Goal: Task Accomplishment & Management: Complete application form

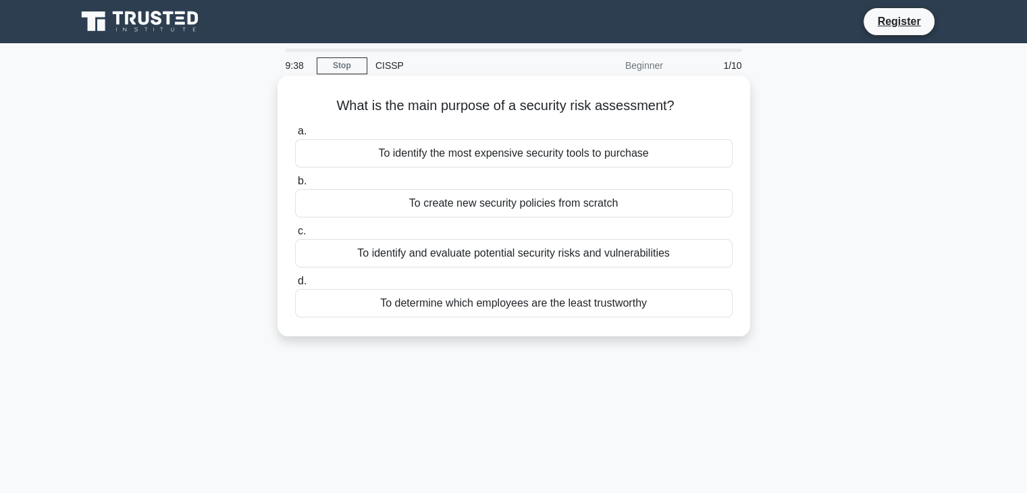
click at [456, 252] on div "To identify and evaluate potential security risks and vulnerabilities" at bounding box center [513, 253] width 437 height 28
click at [295, 236] on input "c. To identify and evaluate potential security risks and vulnerabilities" at bounding box center [295, 231] width 0 height 9
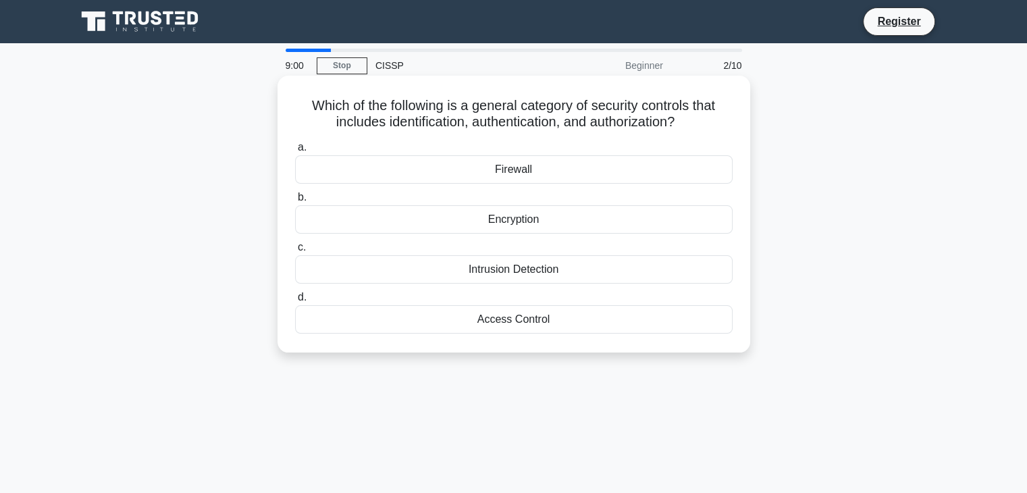
click at [499, 317] on div "Access Control" at bounding box center [513, 319] width 437 height 28
click at [295, 302] on input "d. Access Control" at bounding box center [295, 297] width 0 height 9
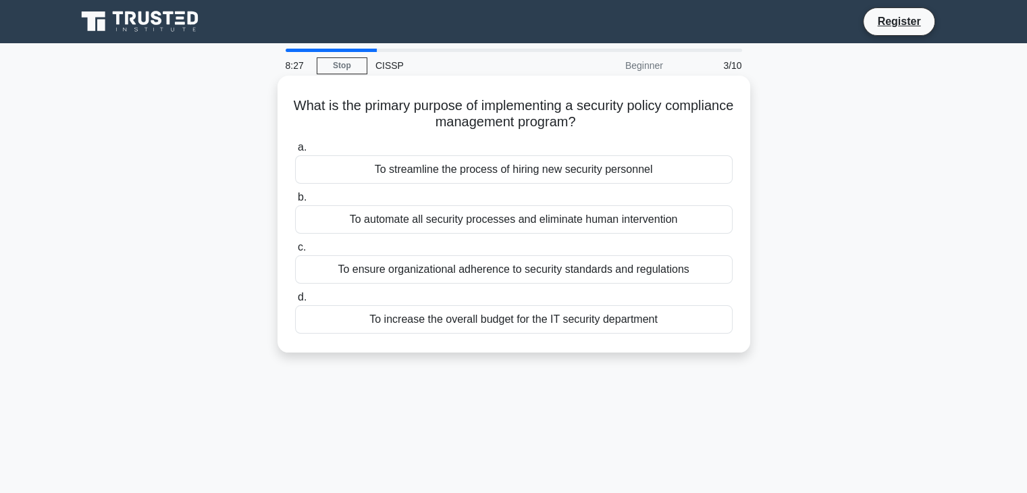
click at [463, 272] on div "To ensure organizational adherence to security standards and regulations" at bounding box center [513, 269] width 437 height 28
click at [295, 252] on input "c. To ensure organizational adherence to security standards and regulations" at bounding box center [295, 247] width 0 height 9
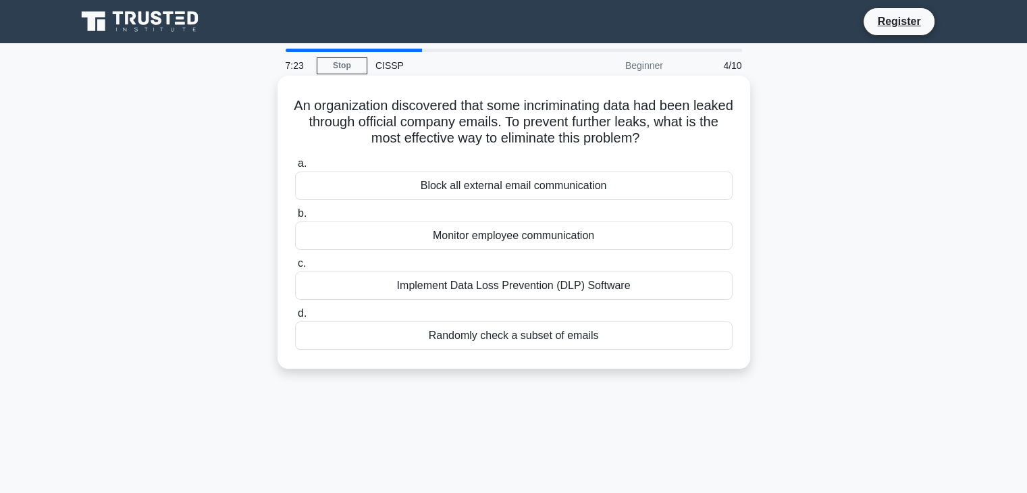
click at [483, 234] on div "Monitor employee communication" at bounding box center [513, 235] width 437 height 28
click at [295, 218] on input "b. Monitor employee communication" at bounding box center [295, 213] width 0 height 9
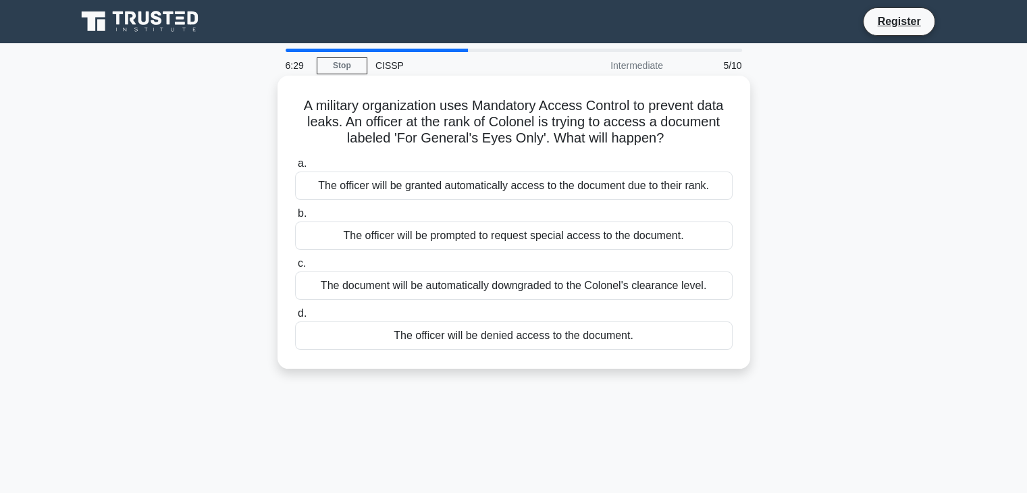
drag, startPoint x: 486, startPoint y: 242, endPoint x: 633, endPoint y: 354, distance: 184.9
click at [633, 354] on div "A military organization uses Mandatory Access Control to prevent data leaks. An…" at bounding box center [514, 222] width 462 height 282
click at [744, 311] on div "A military organization uses Mandatory Access Control to prevent data leaks. An…" at bounding box center [513, 222] width 472 height 293
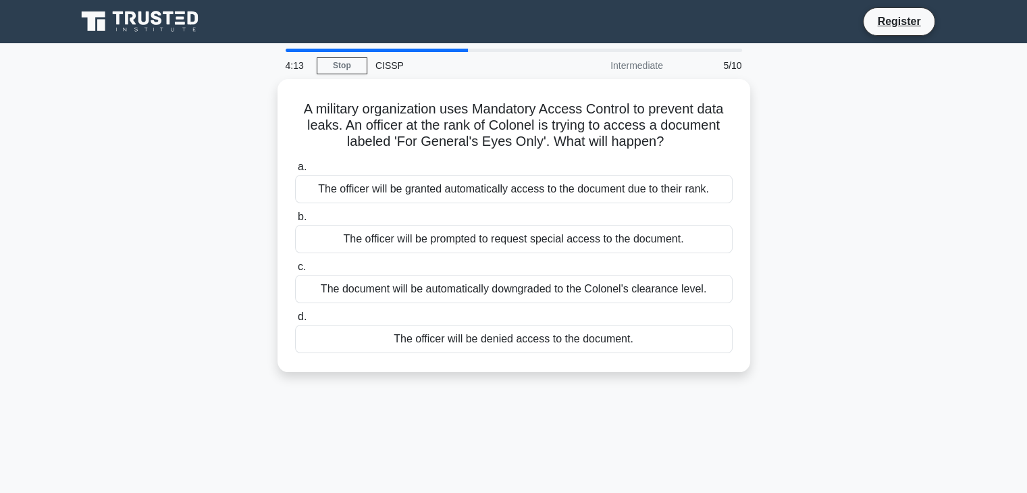
click at [777, 402] on div "4:13 Stop CISSP Intermediate 5/10 A military organization uses Mandatory Access…" at bounding box center [513, 386] width 891 height 675
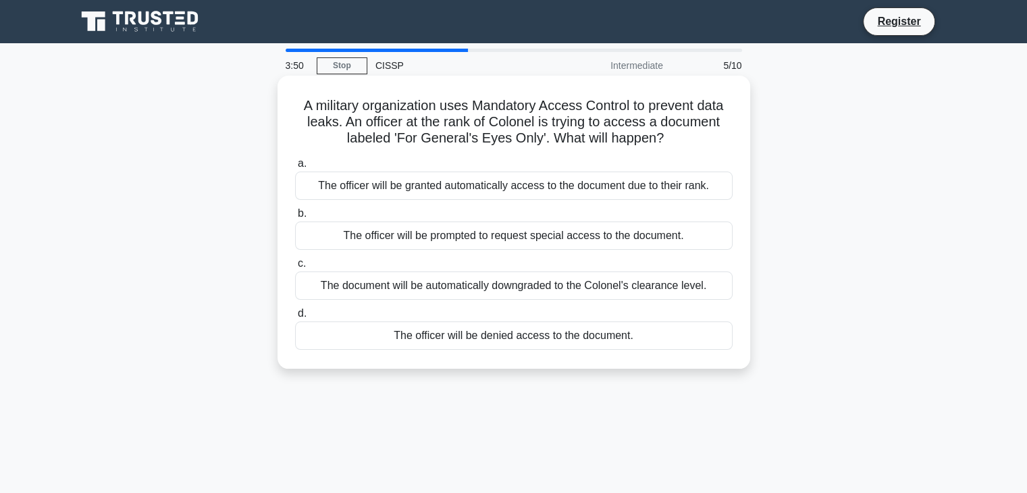
click at [423, 240] on div "The officer will be prompted to request special access to the document." at bounding box center [513, 235] width 437 height 28
click at [295, 218] on input "b. The officer will be prompted to request special access to the document." at bounding box center [295, 213] width 0 height 9
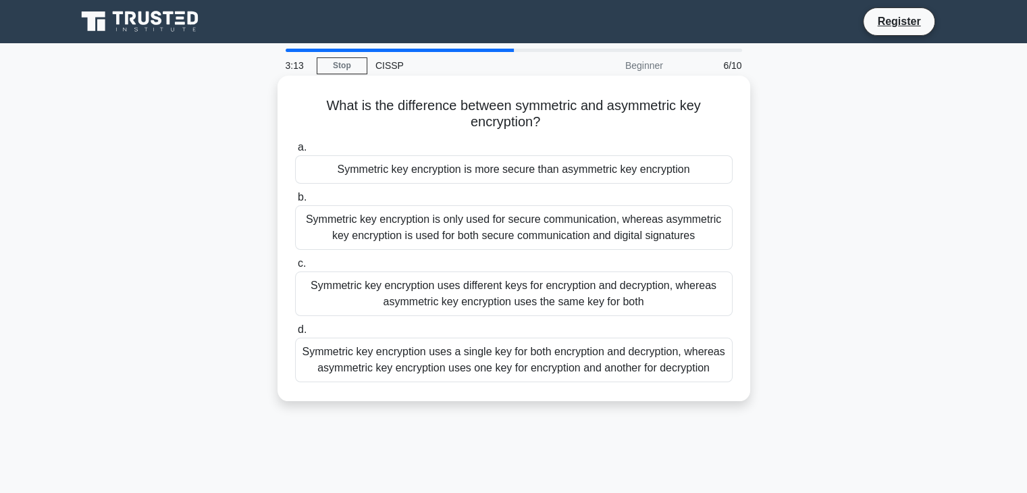
click at [400, 367] on div "Symmetric key encryption uses a single key for both encryption and decryption, …" at bounding box center [513, 359] width 437 height 45
click at [295, 334] on input "d. Symmetric key encryption uses a single key for both encryption and decryptio…" at bounding box center [295, 329] width 0 height 9
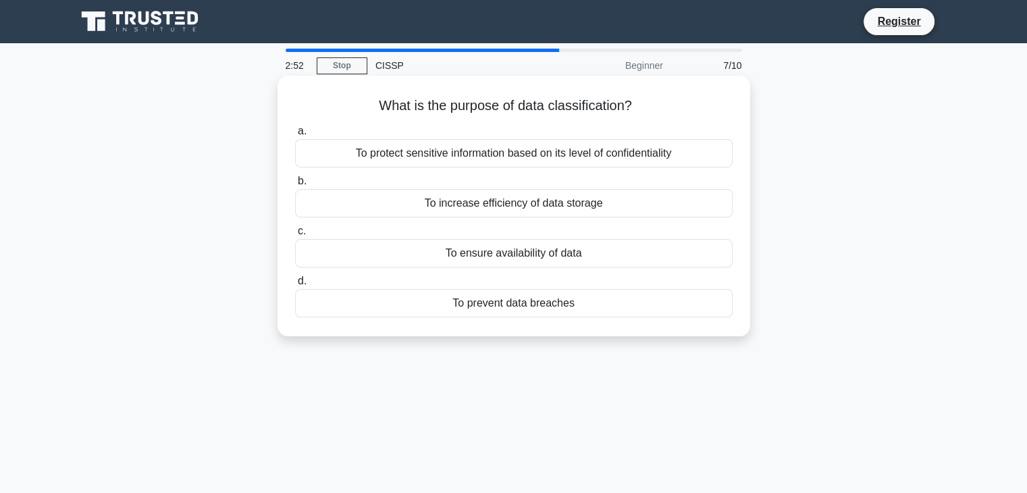
click at [467, 158] on div "To protect sensitive information based on its level of confidentiality" at bounding box center [513, 153] width 437 height 28
click at [295, 136] on input "a. To protect sensitive information based on its level of confidentiality" at bounding box center [295, 131] width 0 height 9
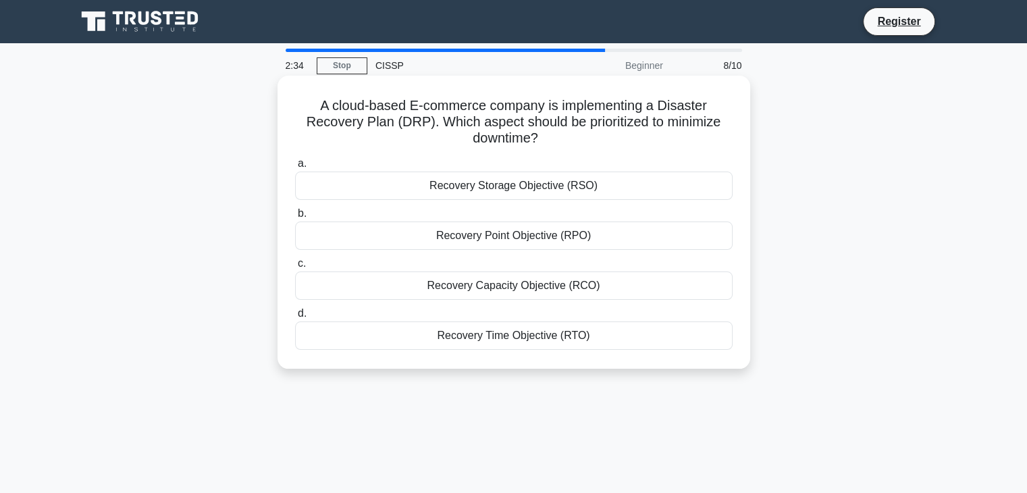
click at [532, 238] on div "Recovery Point Objective (RPO)" at bounding box center [513, 235] width 437 height 28
click at [295, 218] on input "b. Recovery Point Objective (RPO)" at bounding box center [295, 213] width 0 height 9
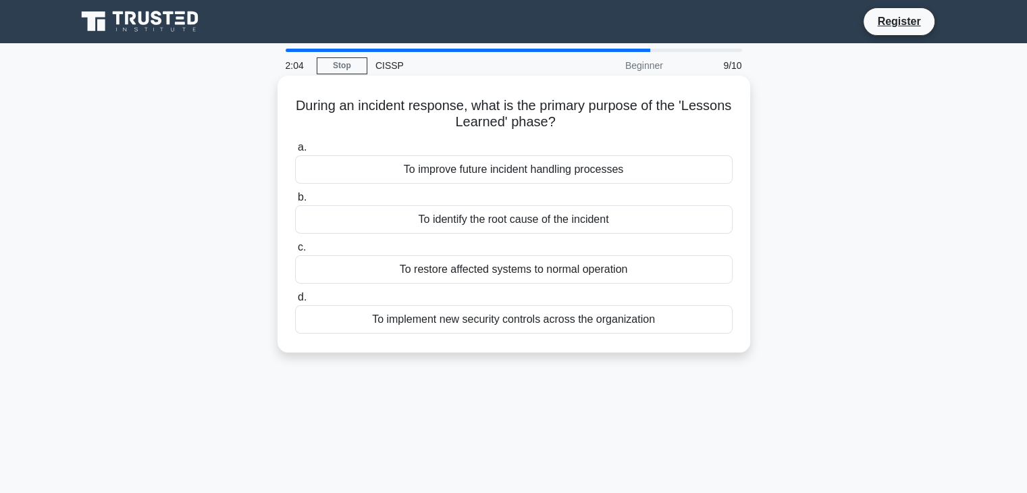
click at [499, 225] on div "To identify the root cause of the incident" at bounding box center [513, 219] width 437 height 28
click at [295, 202] on input "b. To identify the root cause of the incident" at bounding box center [295, 197] width 0 height 9
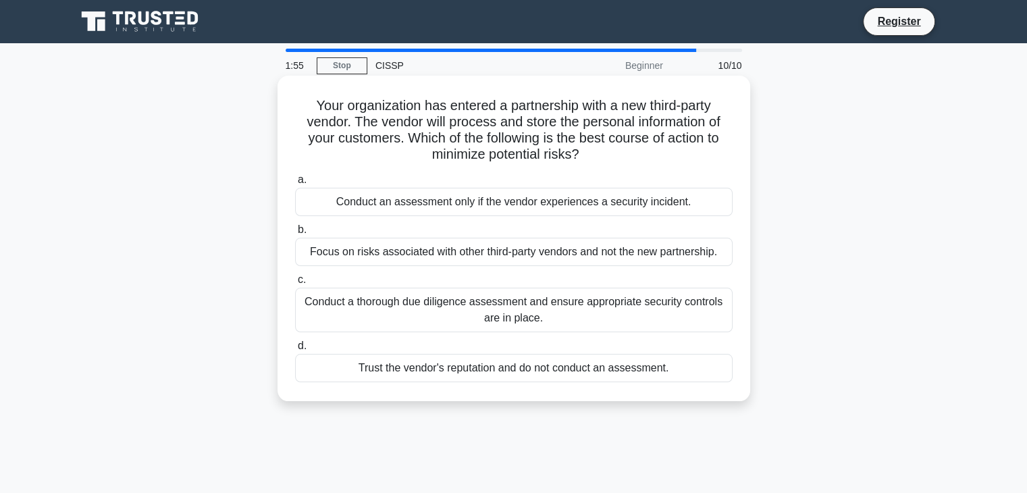
click at [370, 209] on div "Conduct an assessment only if the vendor experiences a security incident." at bounding box center [513, 202] width 437 height 28
click at [295, 184] on input "a. Conduct an assessment only if the vendor experiences a security incident." at bounding box center [295, 179] width 0 height 9
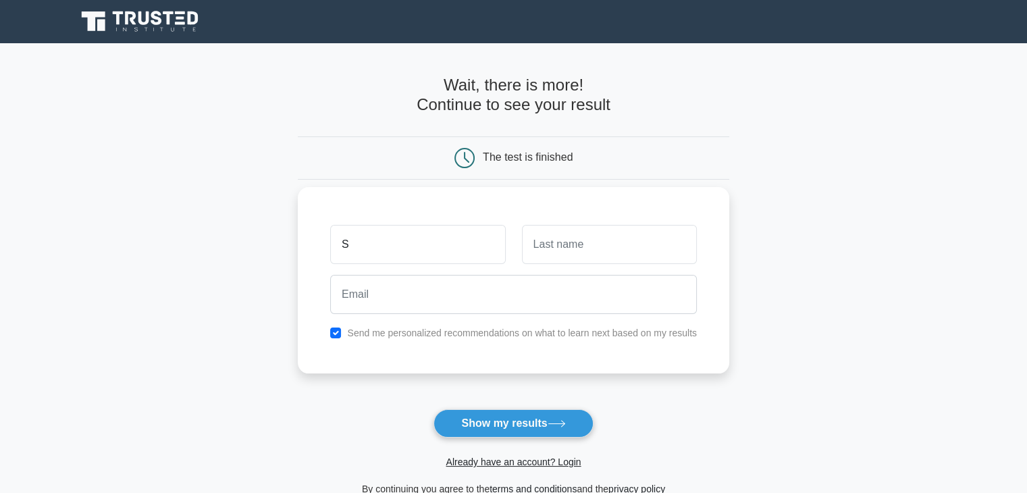
type input "Sindiso"
click at [583, 252] on input "text" at bounding box center [609, 244] width 175 height 39
type input "Dlamini"
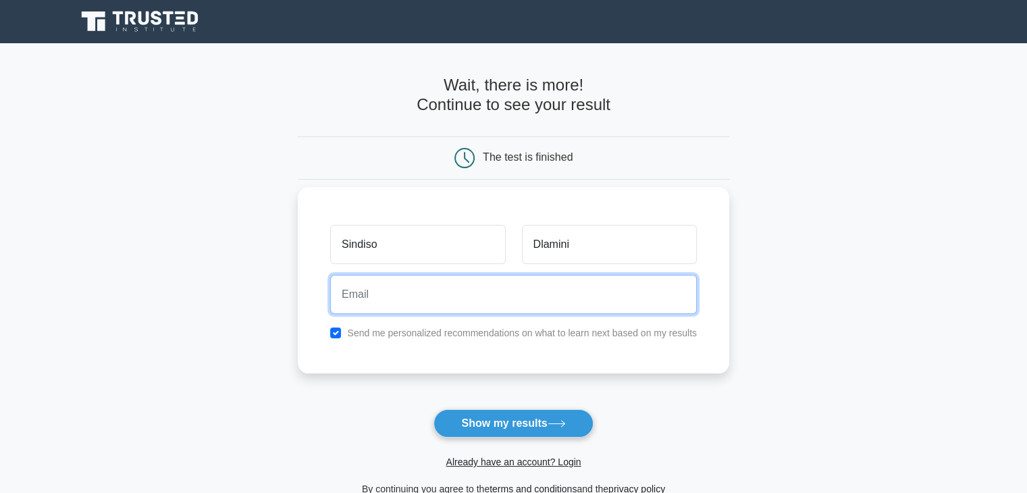
click at [447, 304] on input "email" at bounding box center [513, 294] width 366 height 39
type input "salvdlam@gmail.com"
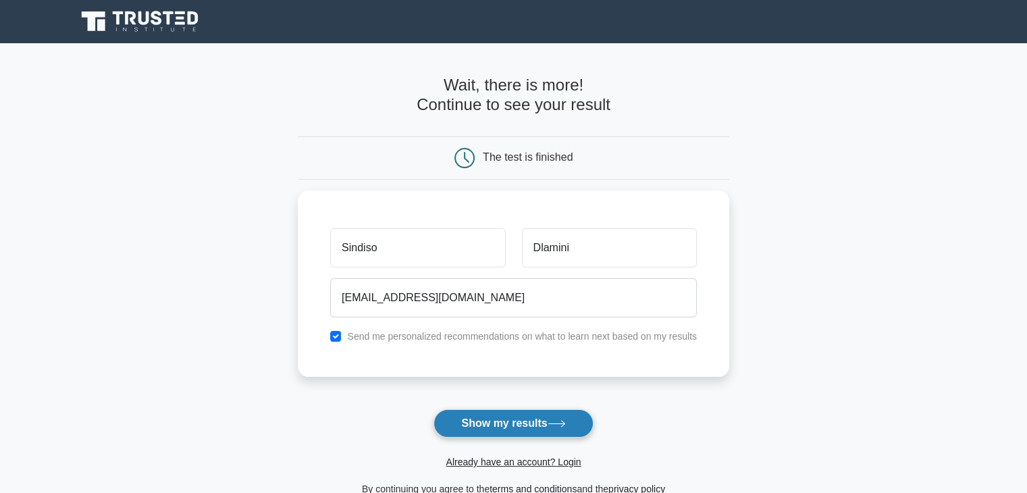
click at [505, 422] on button "Show my results" at bounding box center [512, 423] width 159 height 28
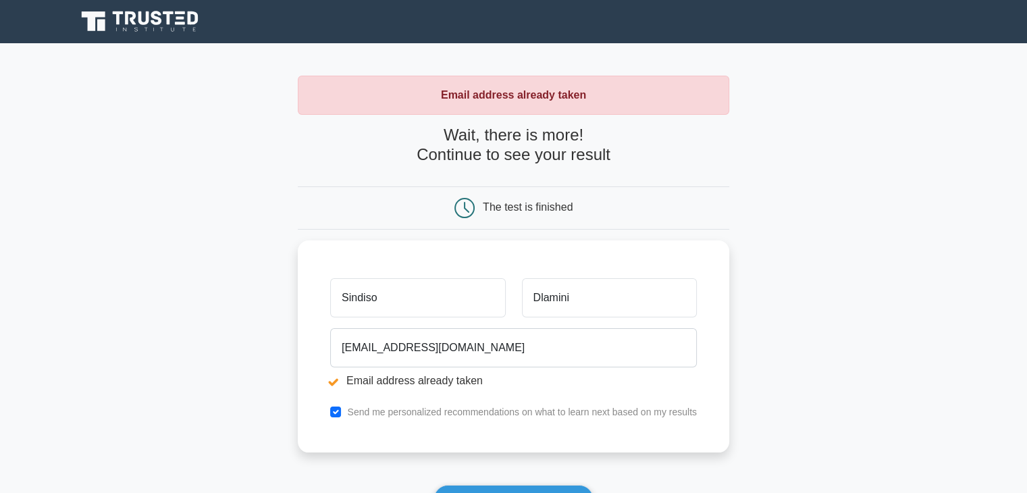
click at [810, 273] on main "Email address already taken Wait, there is more! Continue to see your result Th…" at bounding box center [513, 324] width 1027 height 562
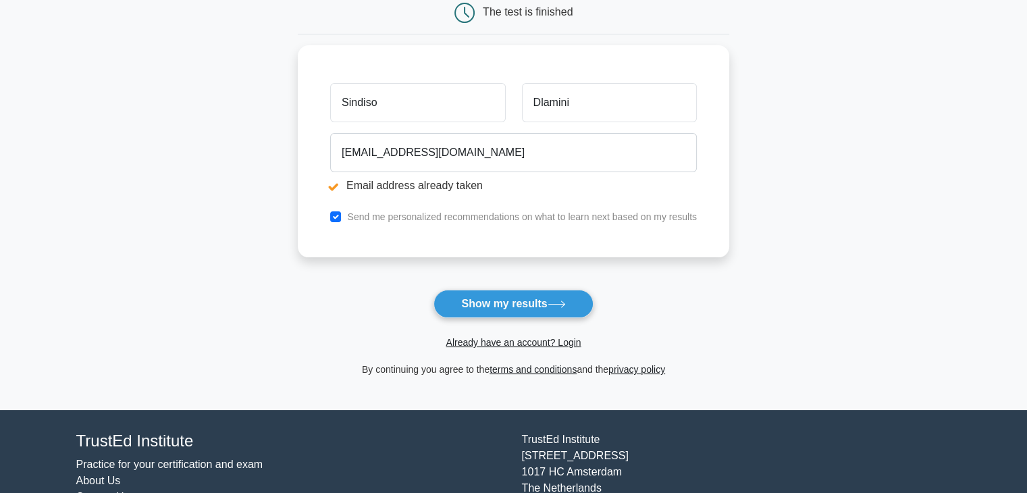
scroll to position [198, 0]
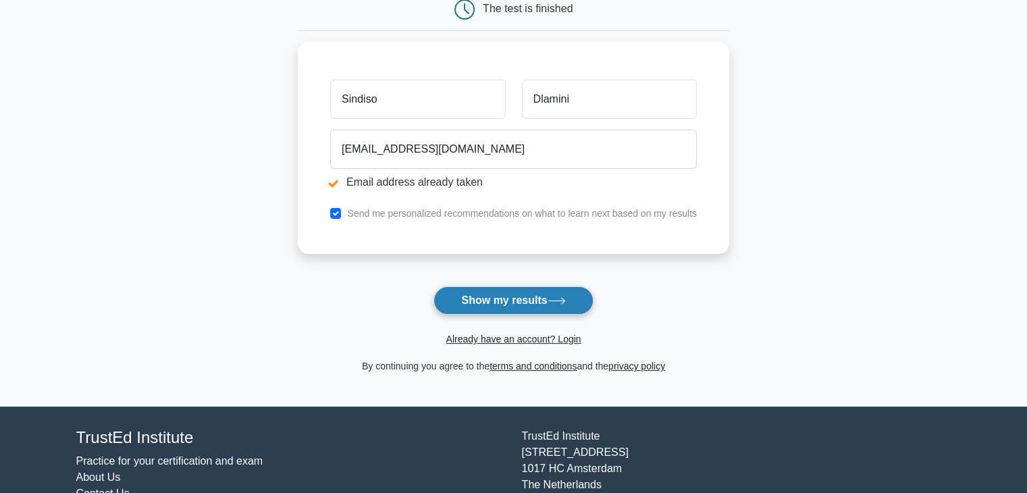
click at [503, 308] on button "Show my results" at bounding box center [512, 300] width 159 height 28
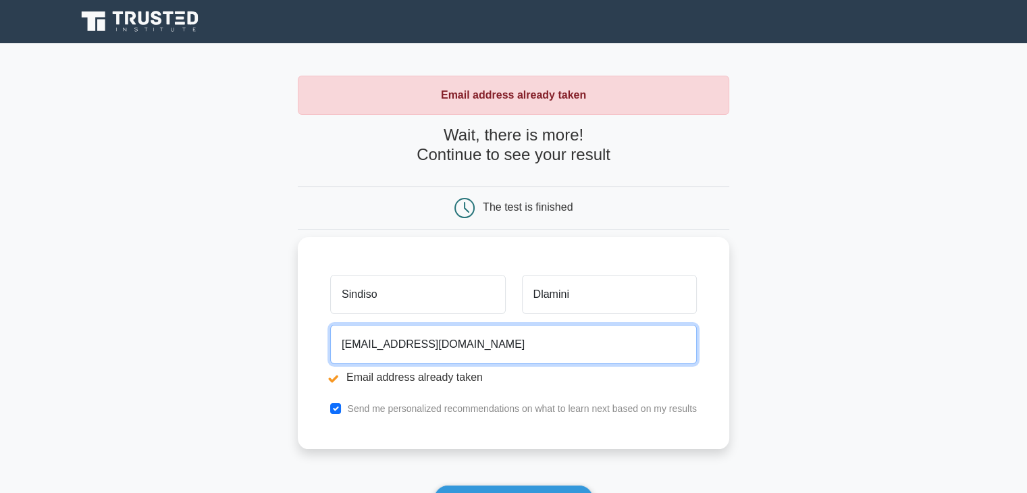
click at [378, 345] on input "salvdlam@gmail.com" at bounding box center [513, 344] width 366 height 39
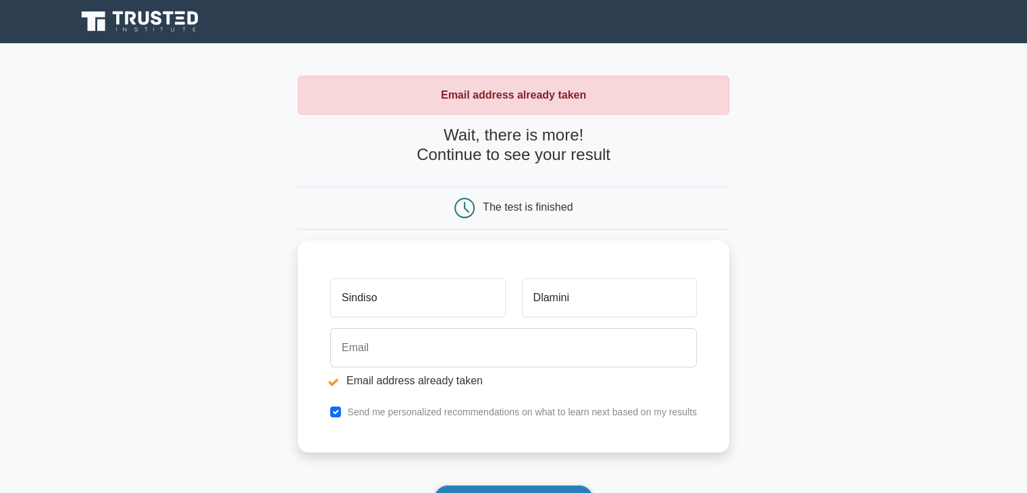
click at [501, 486] on button "Show my results" at bounding box center [512, 499] width 159 height 28
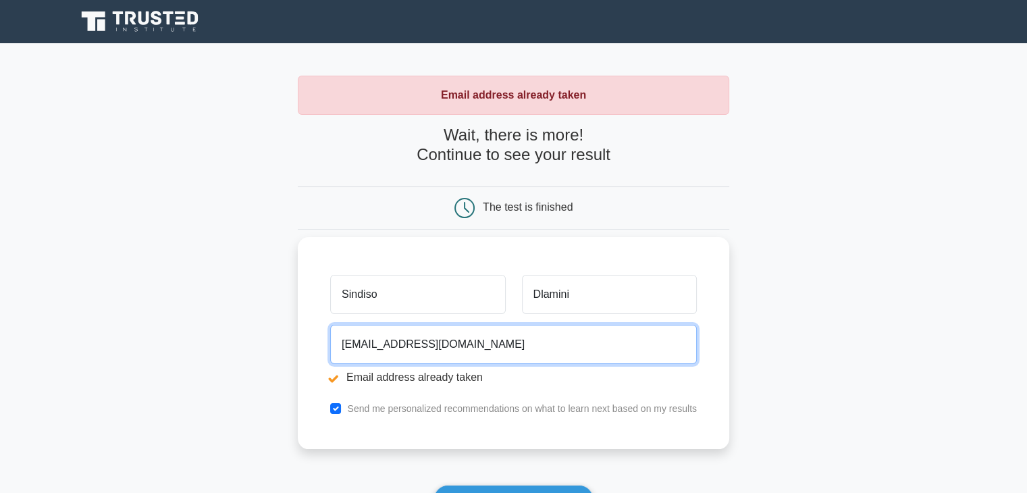
click at [386, 341] on input "digimage@gmail.com" at bounding box center [513, 344] width 366 height 39
type input "digimageed@gmail.com"
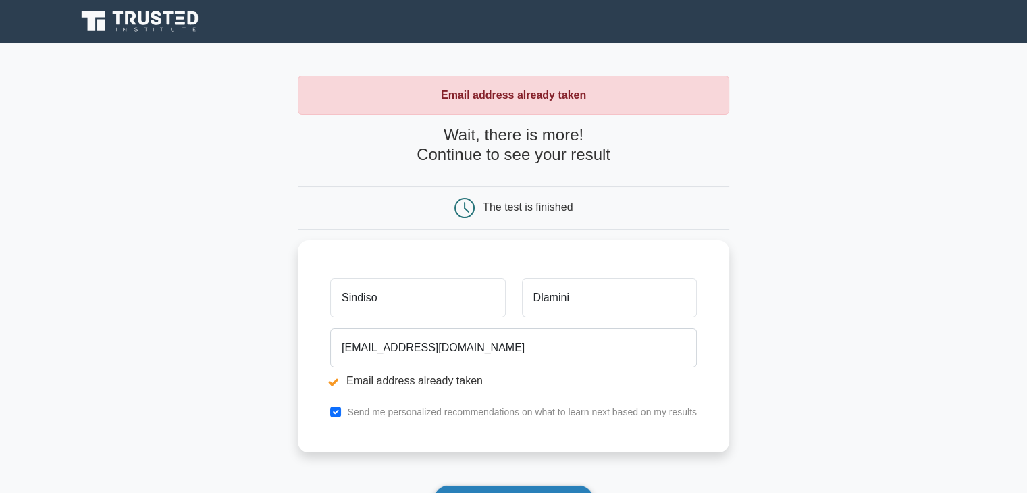
click at [464, 487] on button "Show my results" at bounding box center [512, 499] width 159 height 28
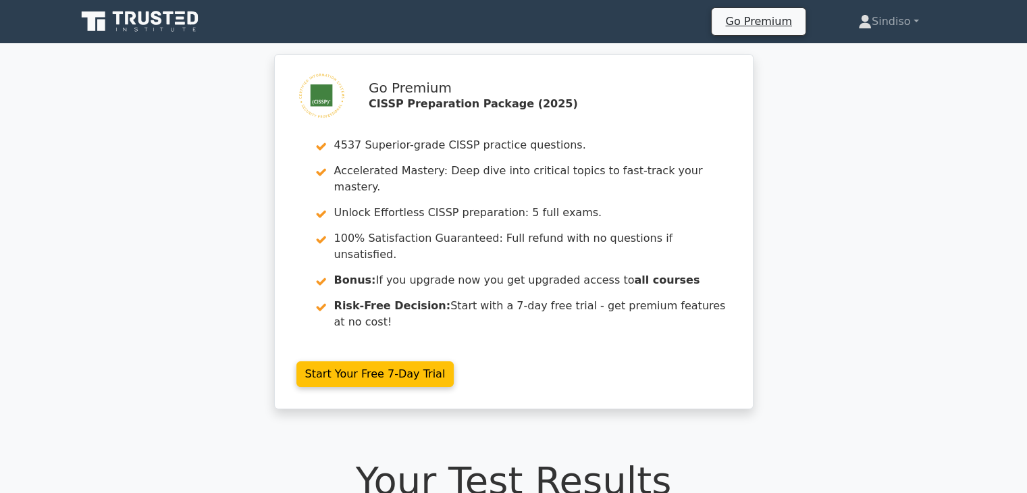
click at [161, 20] on icon at bounding box center [156, 18] width 11 height 14
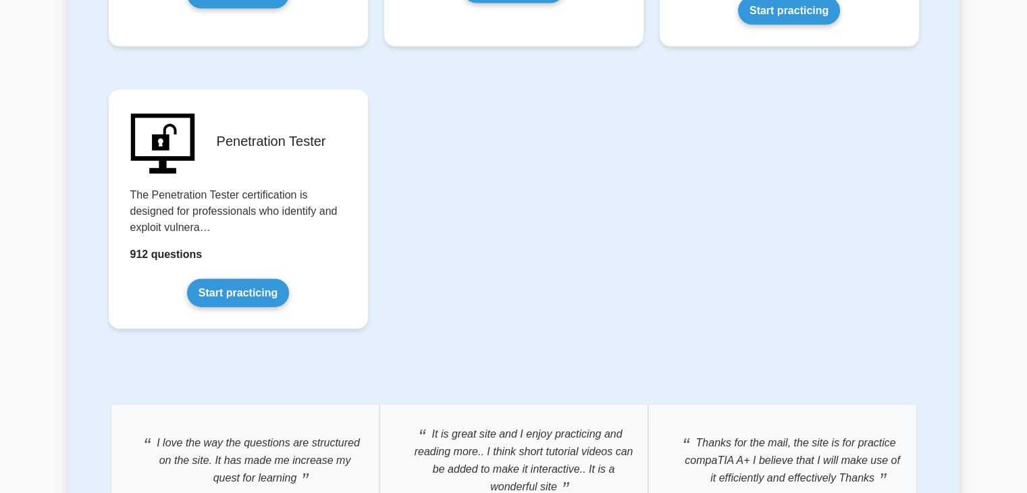
scroll to position [3073, 0]
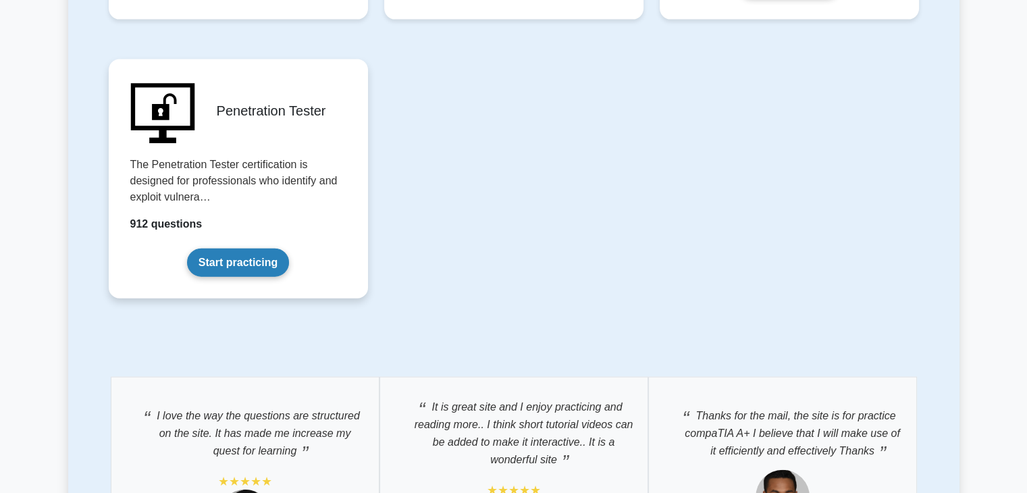
click at [217, 252] on link "Start practicing" at bounding box center [238, 262] width 102 height 28
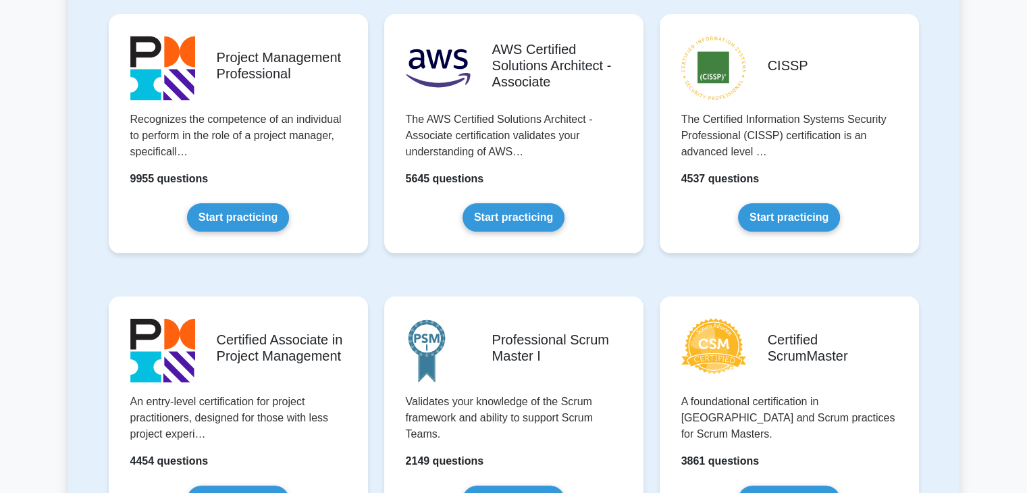
scroll to position [305, 0]
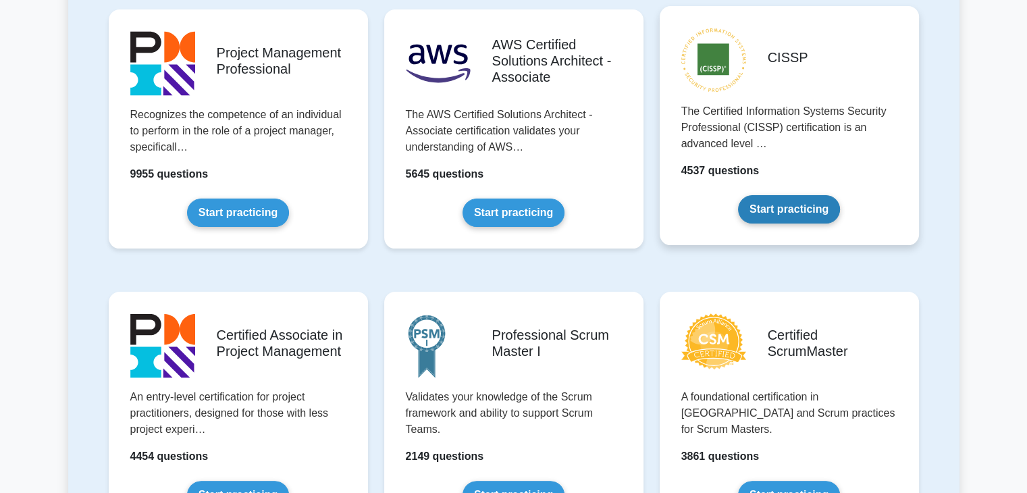
click at [792, 200] on link "Start practicing" at bounding box center [789, 209] width 102 height 28
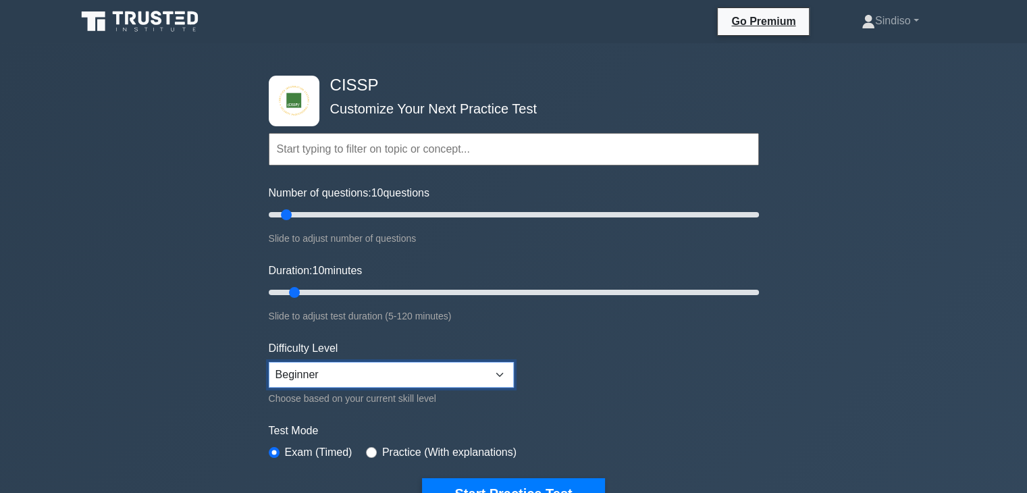
click at [359, 373] on select "Beginner Intermediate Expert" at bounding box center [391, 375] width 245 height 26
click at [548, 341] on form "Topics Security and Risk Management Asset Security Security Architecture and En…" at bounding box center [514, 300] width 490 height 417
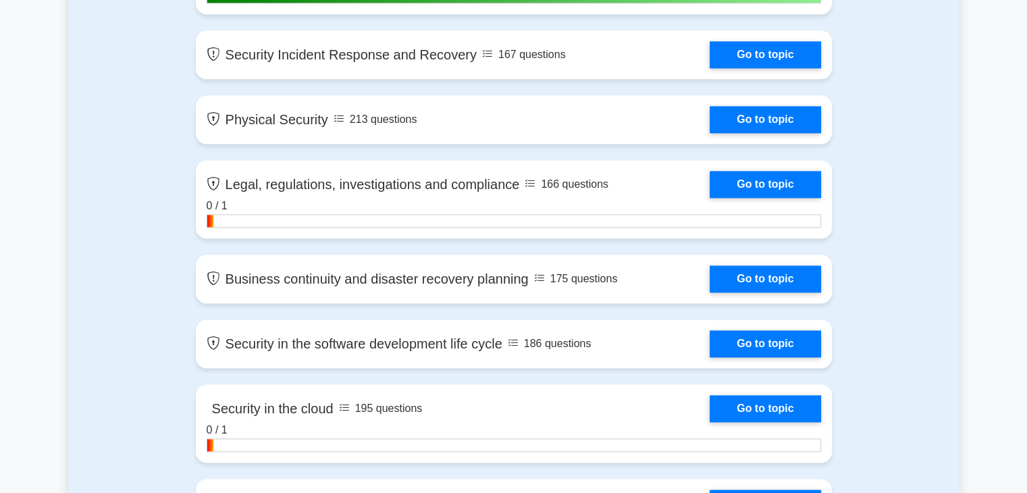
scroll to position [1729, 0]
